Goal: Task Accomplishment & Management: Use online tool/utility

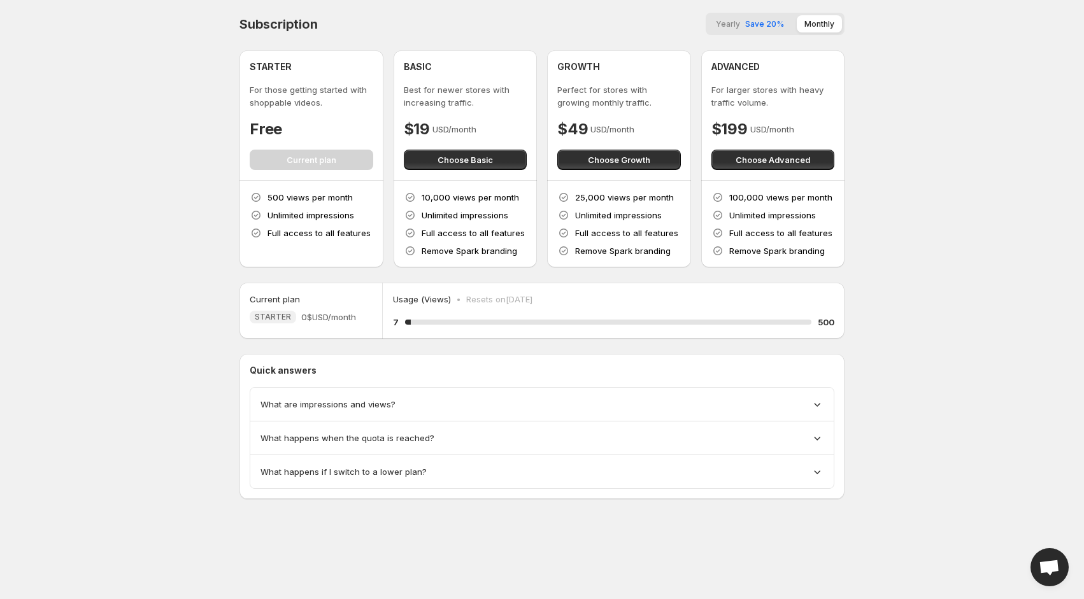
click at [340, 395] on div "What are impressions and views?" at bounding box center [541, 405] width 583 height 34
click at [343, 403] on span "What are impressions and views?" at bounding box center [327, 404] width 135 height 13
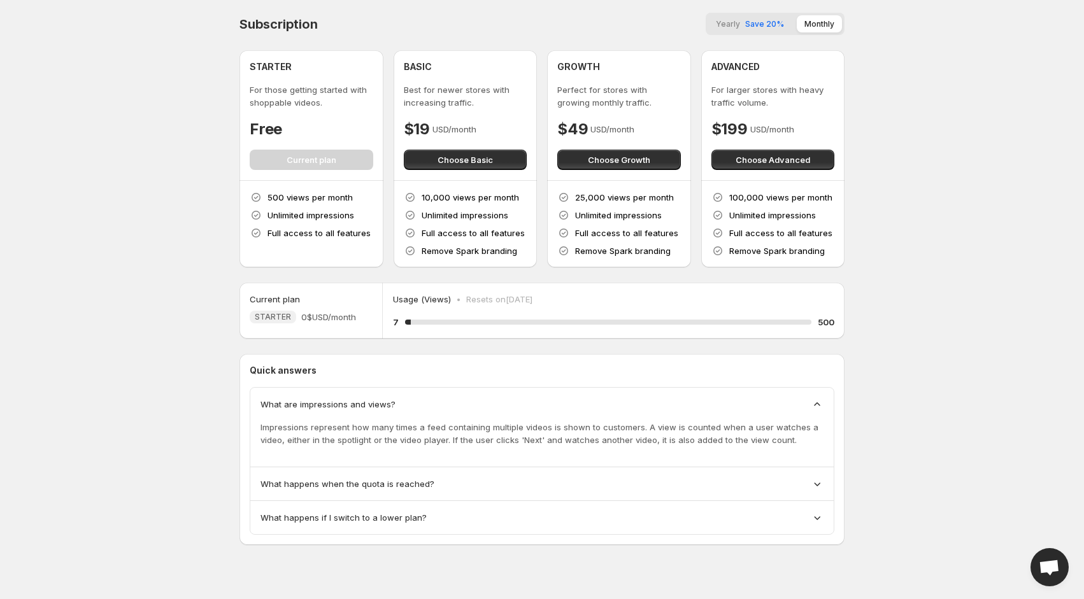
click at [363, 401] on span "What are impressions and views?" at bounding box center [327, 404] width 135 height 13
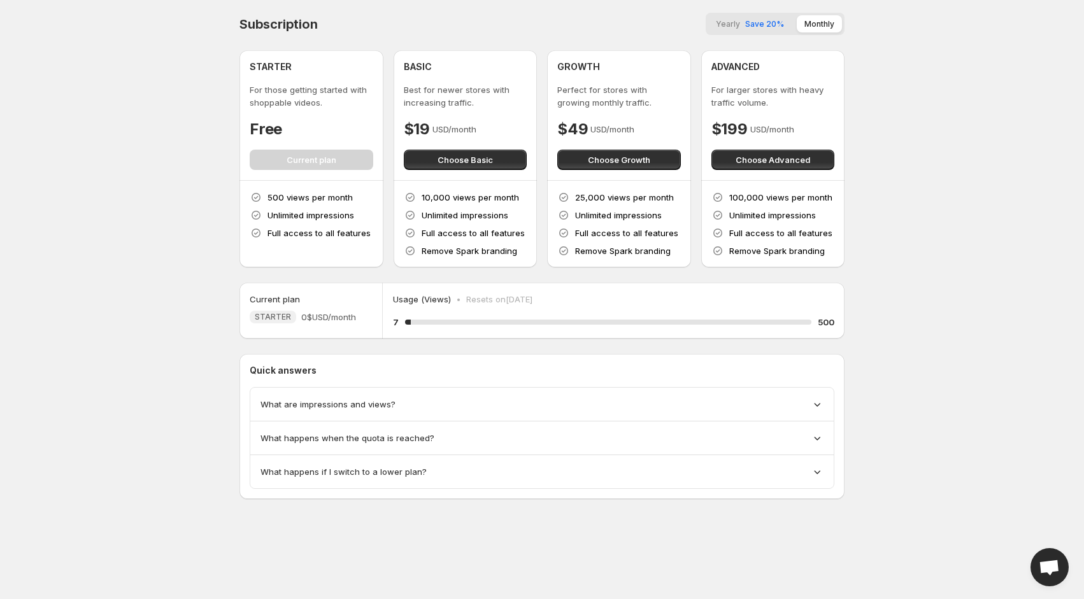
click at [346, 441] on span "What happens when the quota is reached?" at bounding box center [347, 438] width 174 height 13
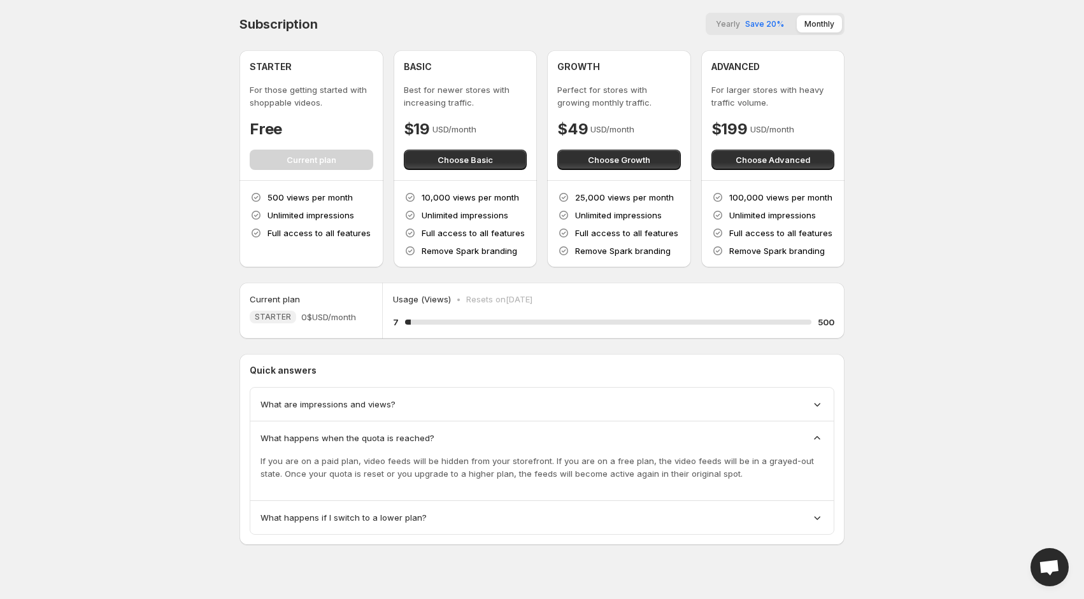
click at [356, 437] on span "What happens when the quota is reached?" at bounding box center [347, 438] width 174 height 13
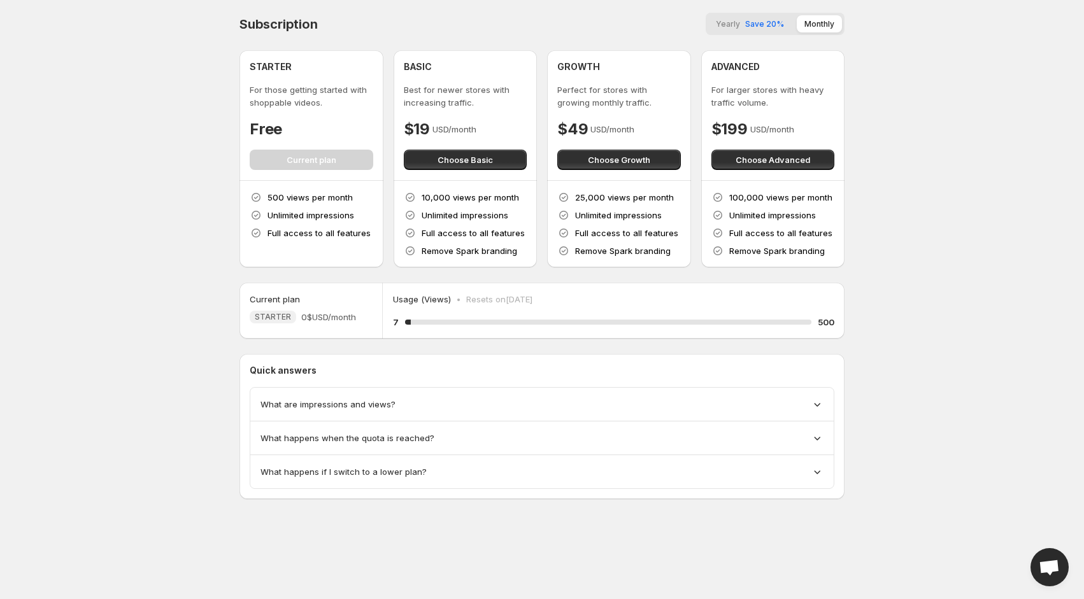
click at [364, 480] on div "What happens if I switch to a lower plan?" at bounding box center [541, 471] width 583 height 33
click at [372, 472] on span "What happens if I switch to a lower plan?" at bounding box center [343, 472] width 166 height 13
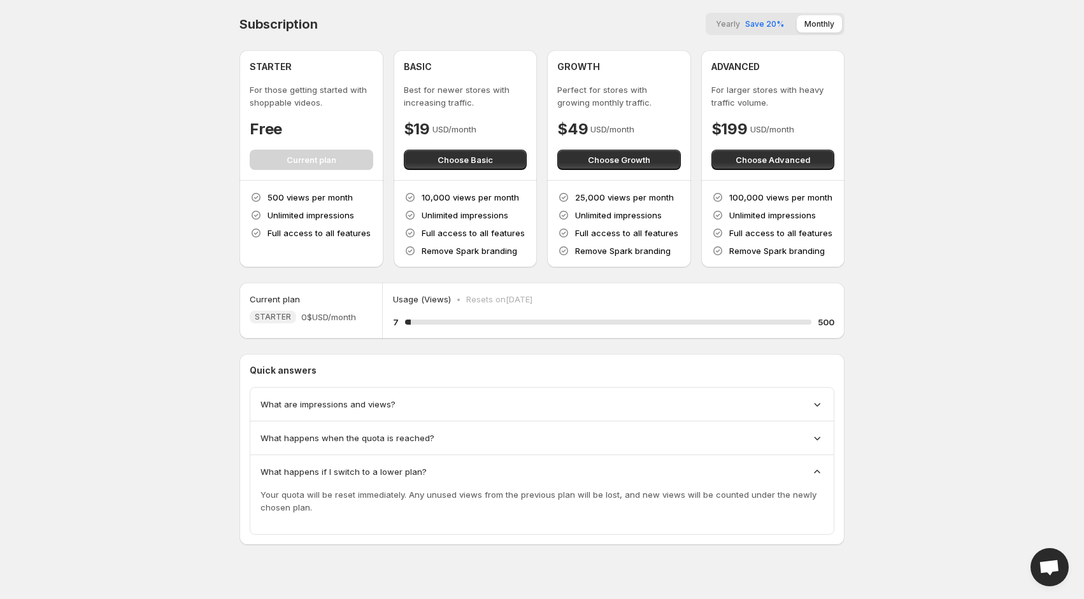
click at [372, 472] on span "What happens if I switch to a lower plan?" at bounding box center [343, 472] width 166 height 13
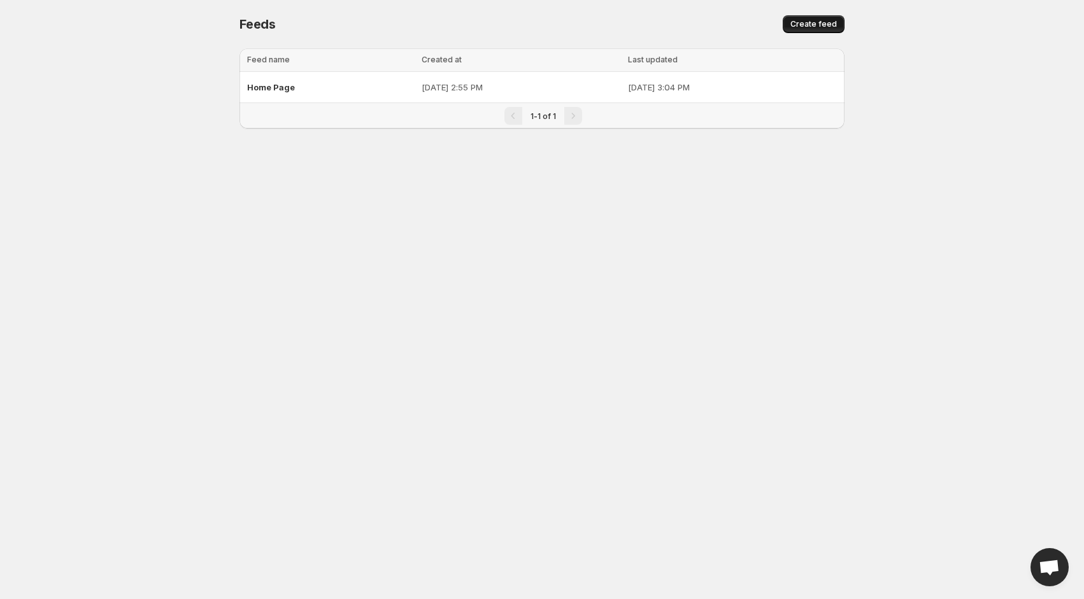
click at [813, 24] on span "Create feed" at bounding box center [813, 24] width 46 height 10
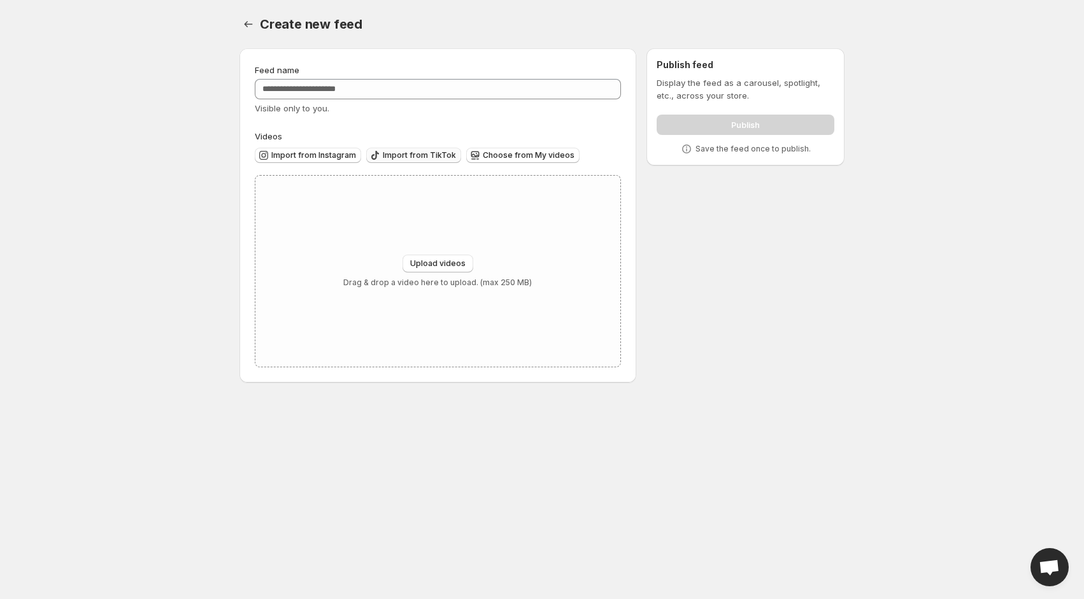
click at [400, 152] on span "Import from TikTok" at bounding box center [419, 155] width 73 height 10
click at [292, 158] on span "Import from Instagram" at bounding box center [313, 155] width 85 height 10
